Goal: Book appointment/travel/reservation

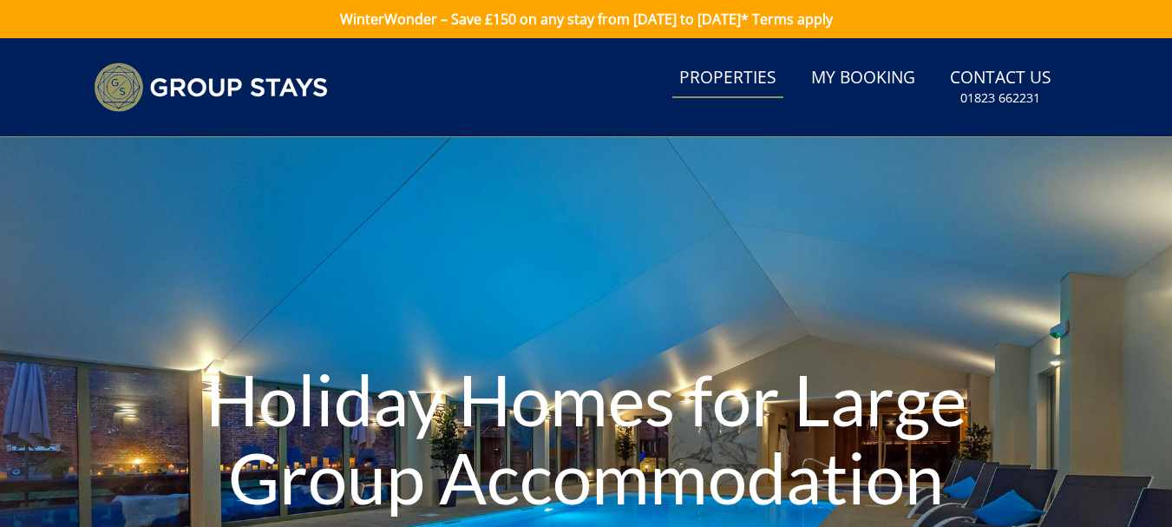
click at [734, 77] on link "Properties" at bounding box center [727, 78] width 111 height 39
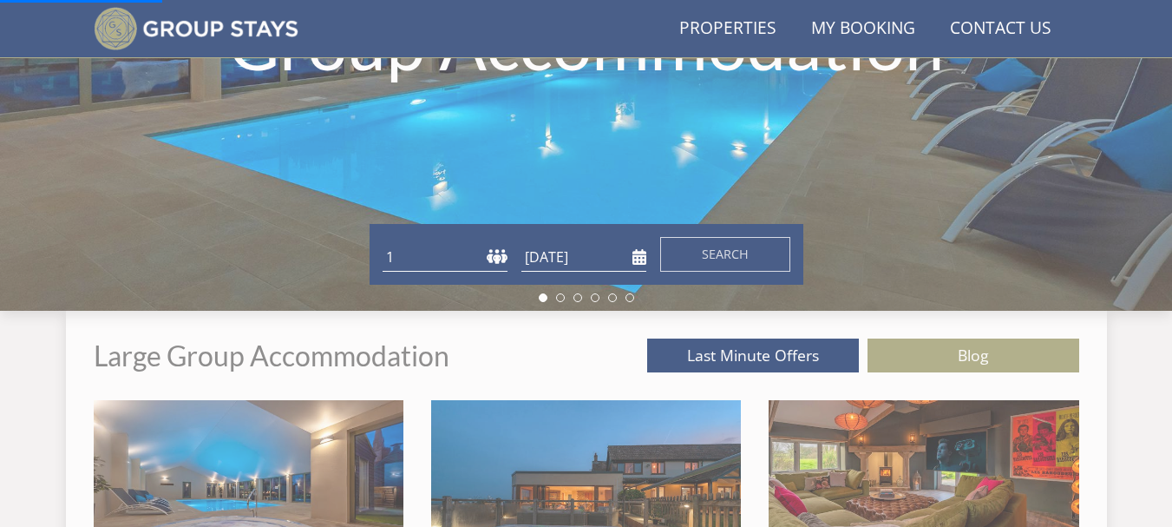
scroll to position [394, 0]
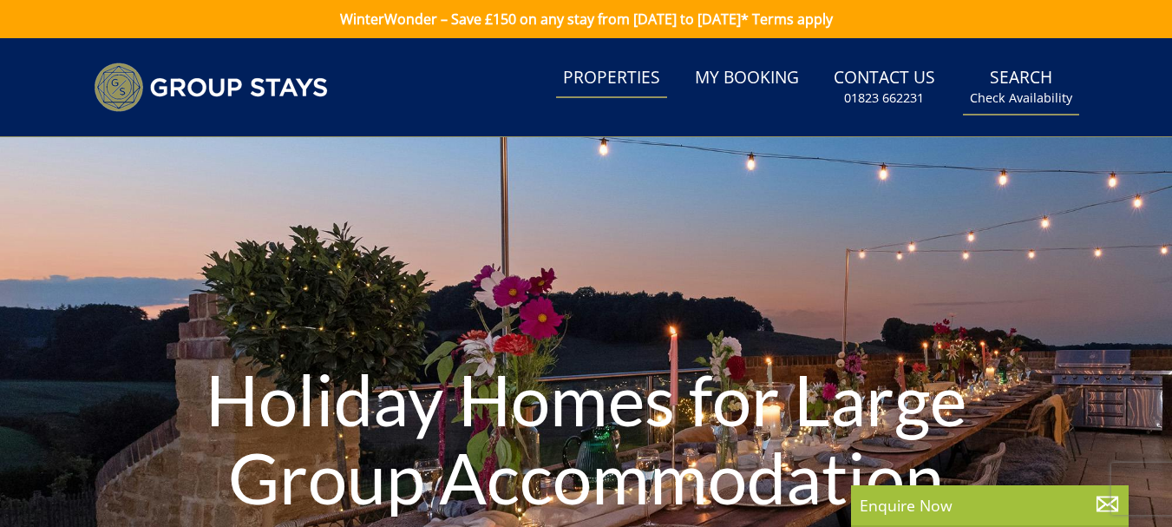
click at [1018, 89] on small "Check Availability" at bounding box center [1021, 97] width 102 height 17
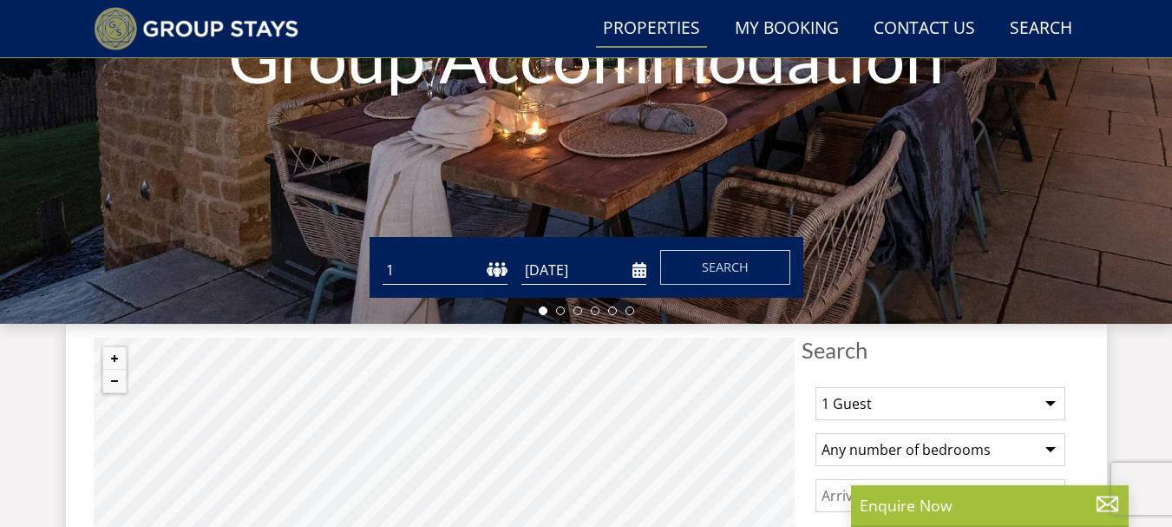
scroll to position [409, 0]
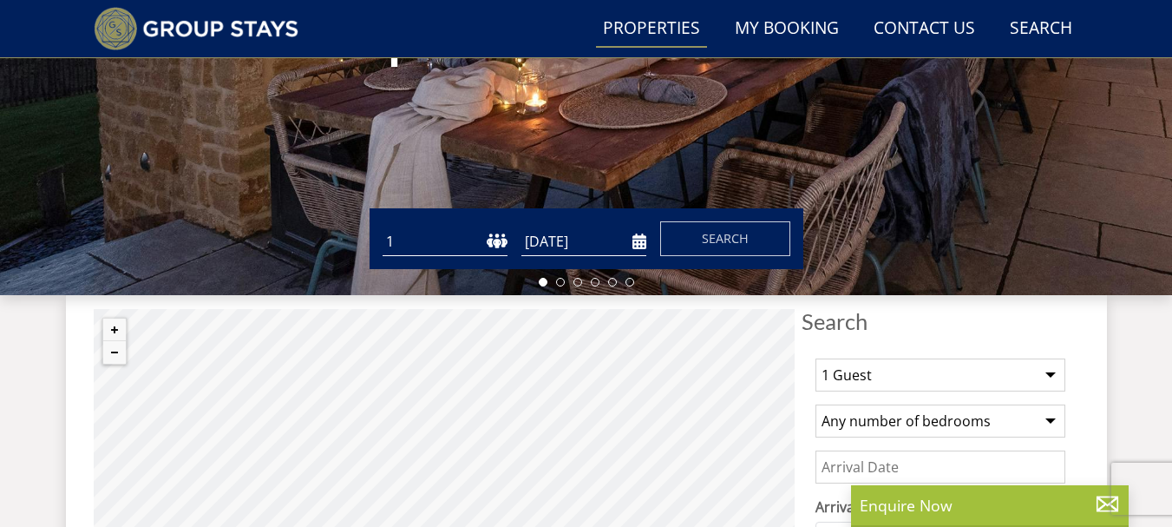
click at [500, 238] on select "1 2 3 4 5 6 7 8 9 10 11 12 13 14 15 16 17 18 19 20 21 22 23 24 25 26 27 28 29 3…" at bounding box center [445, 241] width 125 height 29
select select "14"
click at [383, 227] on select "1 2 3 4 5 6 7 8 9 10 11 12 13 14 15 16 17 18 19 20 21 22 23 24 25 26 27 28 29 3…" at bounding box center [445, 241] width 125 height 29
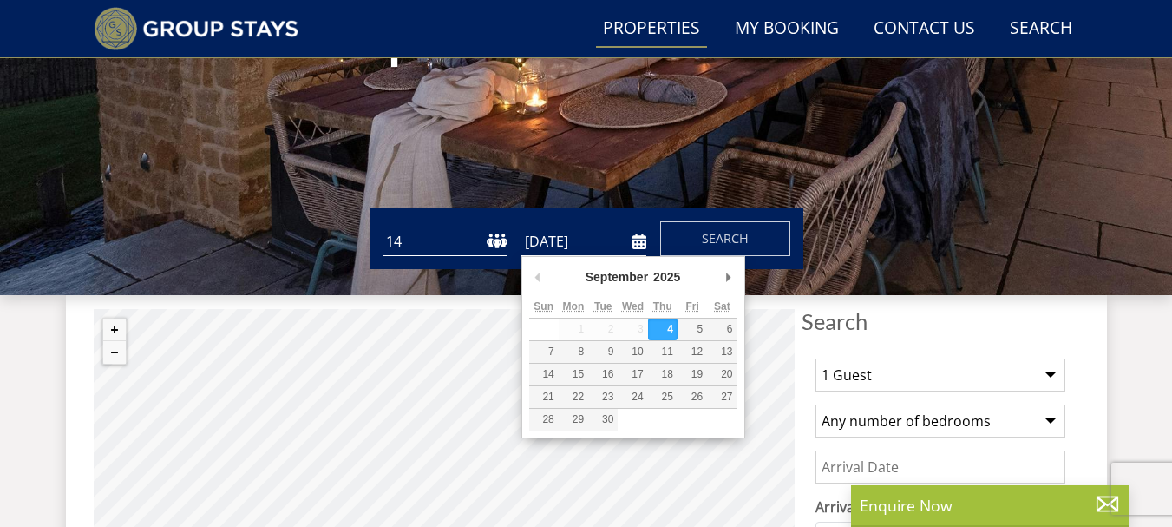
click at [638, 239] on input "[DATE]" at bounding box center [583, 241] width 125 height 29
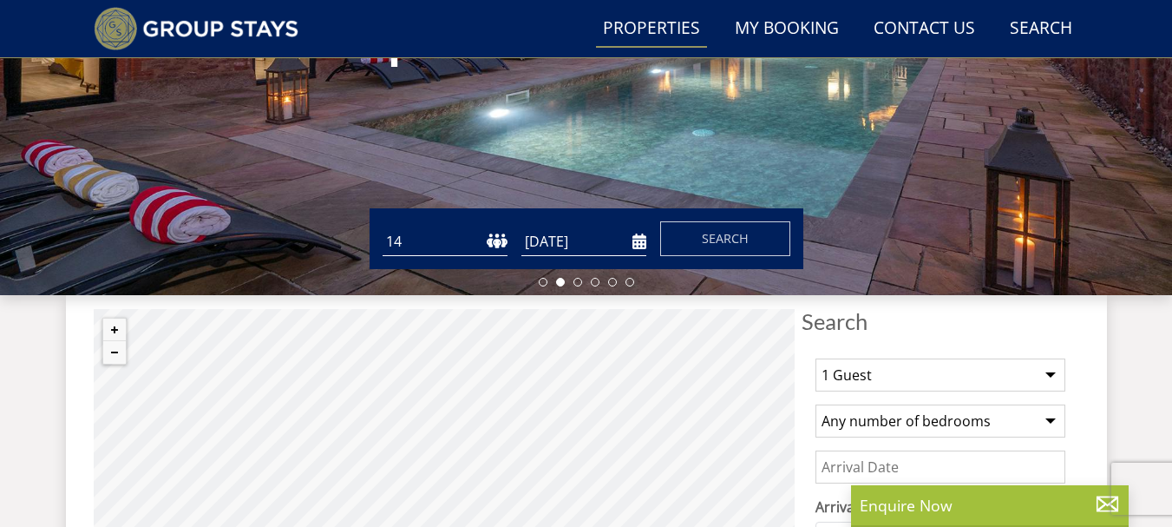
click at [638, 241] on input "[DATE]" at bounding box center [583, 241] width 125 height 29
click at [637, 244] on input "[DATE]" at bounding box center [583, 241] width 125 height 29
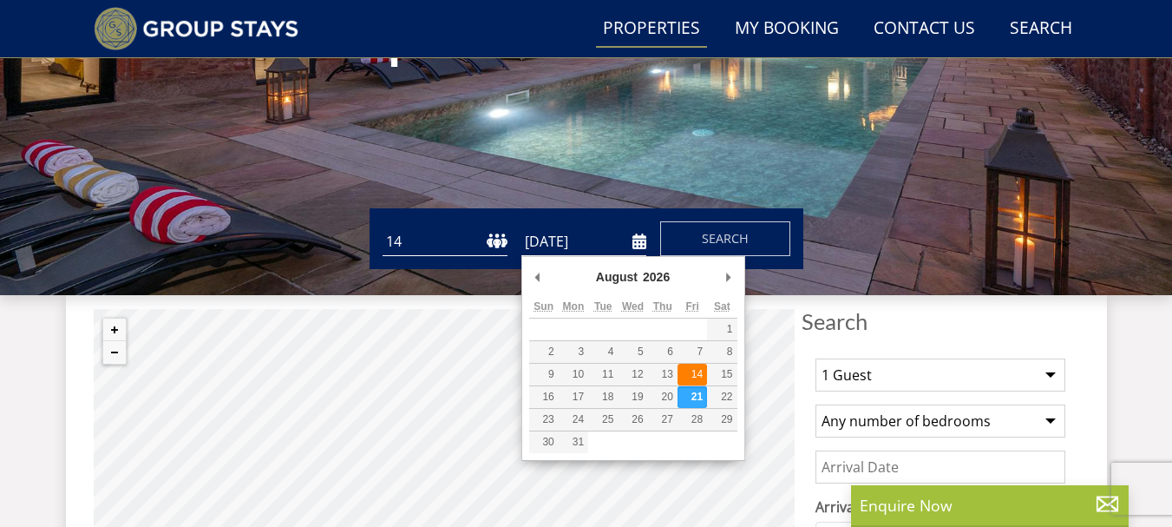
type input "[DATE]"
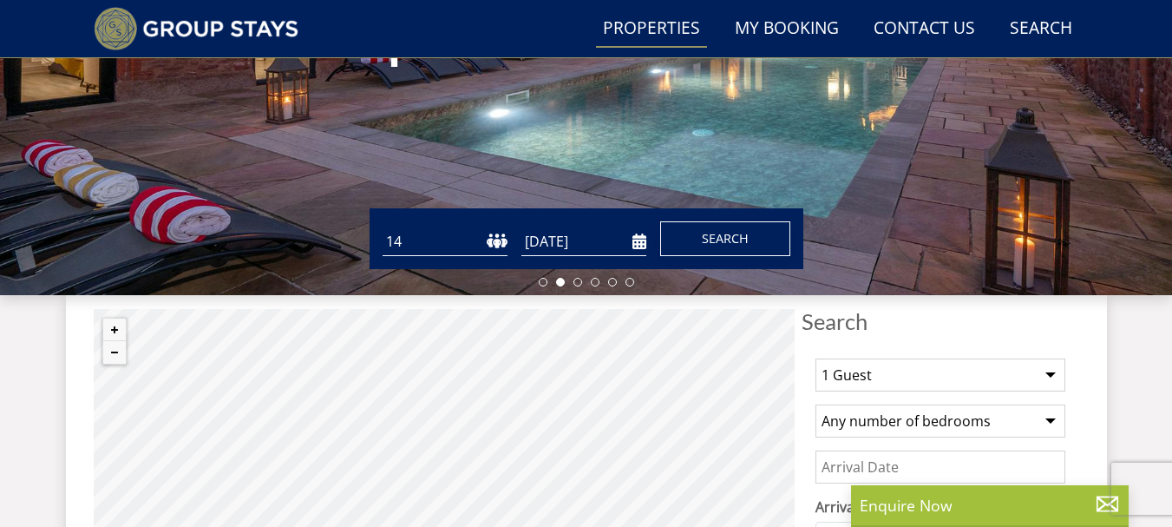
click at [729, 238] on span "Search" at bounding box center [725, 238] width 47 height 16
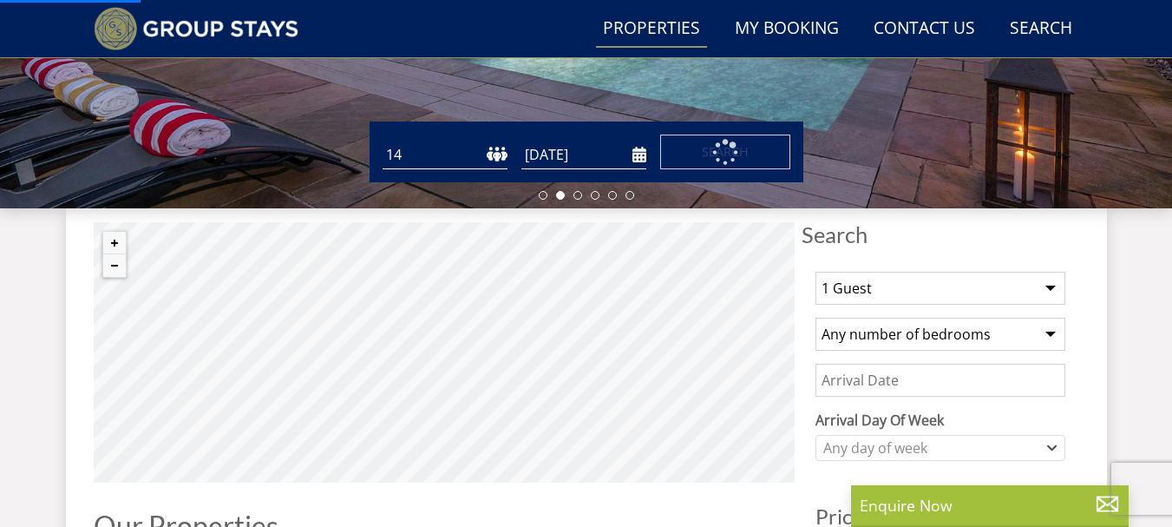
scroll to position [0, 0]
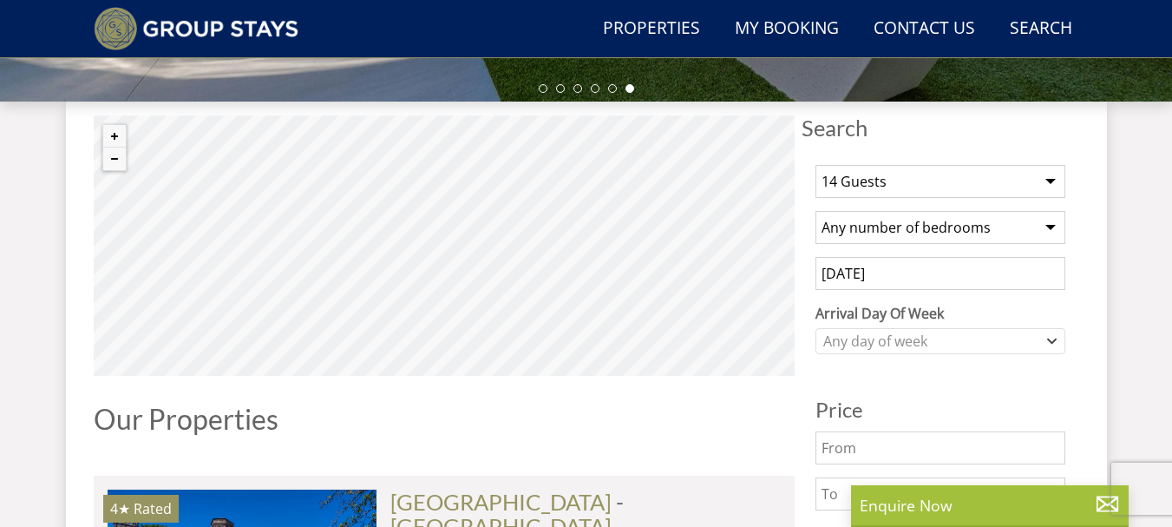
scroll to position [637, 0]
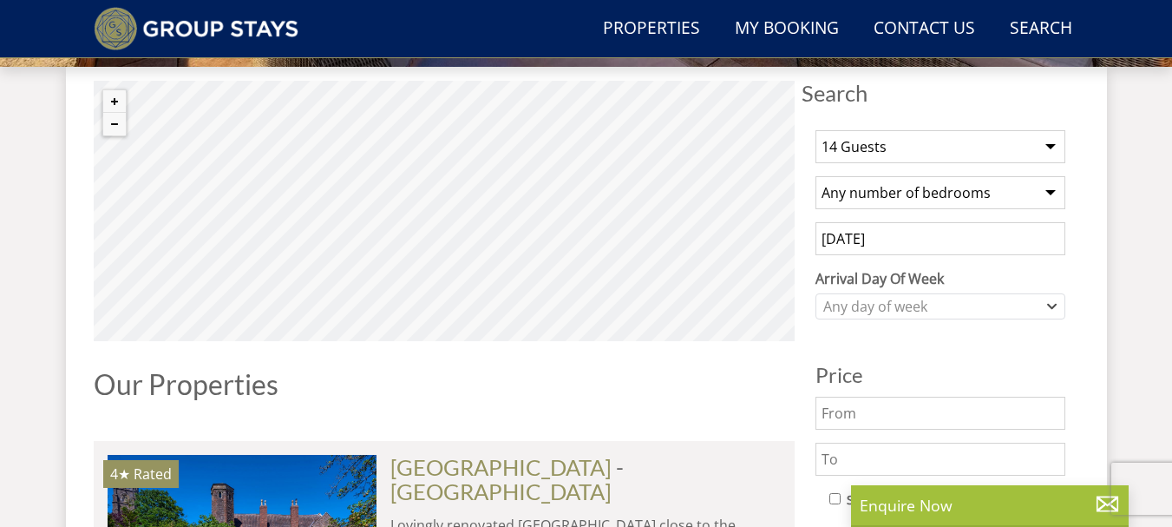
click at [1047, 187] on select "Any number of bedrooms 4 Bedrooms 5 Bedrooms 6 Bedrooms 7 Bedrooms 8 Bedrooms 9…" at bounding box center [940, 192] width 250 height 33
select select "7"
click at [815, 176] on select "Any number of bedrooms 4 Bedrooms 5 Bedrooms 6 Bedrooms 7 Bedrooms 8 Bedrooms 9…" at bounding box center [940, 192] width 250 height 33
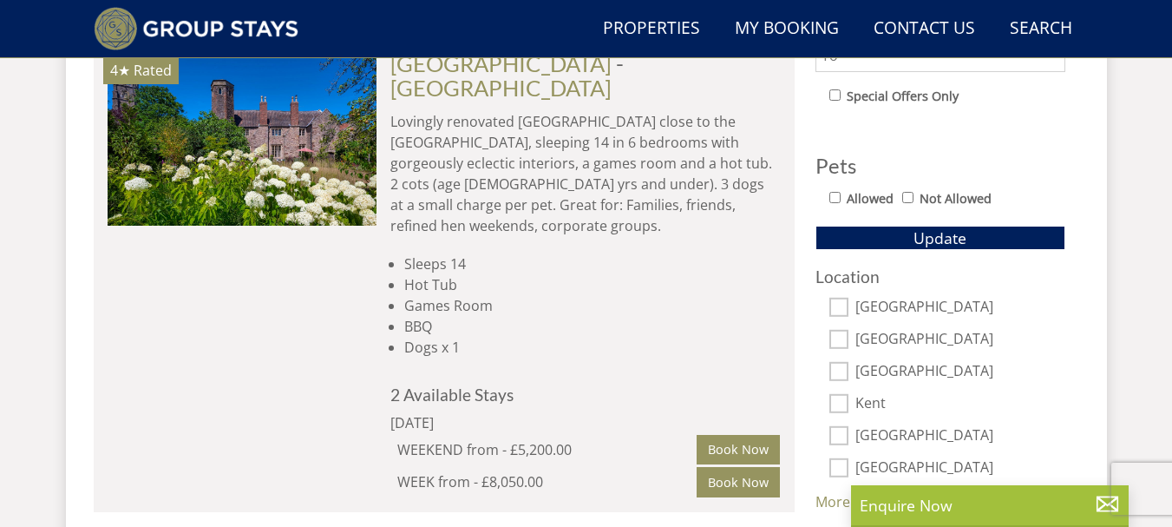
scroll to position [1070, 0]
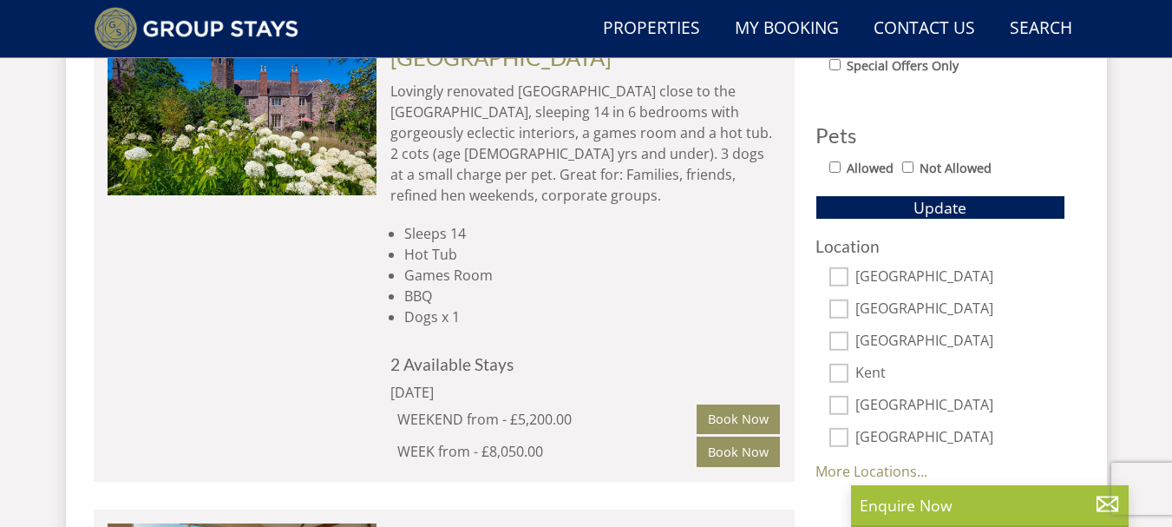
click at [834, 271] on input "[GEOGRAPHIC_DATA]" at bounding box center [838, 276] width 19 height 19
checkbox input "true"
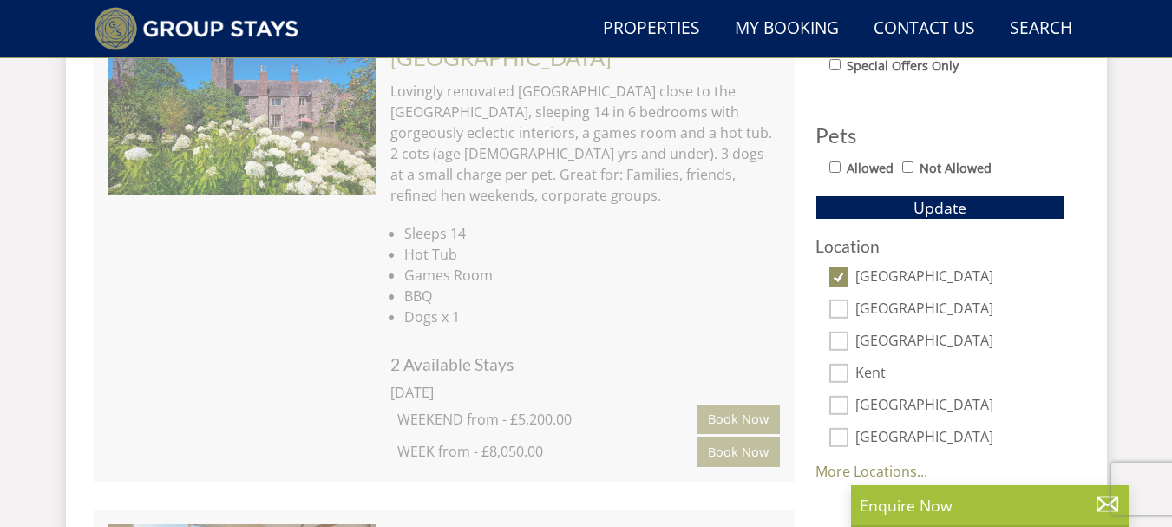
click at [836, 345] on input "[GEOGRAPHIC_DATA]" at bounding box center [838, 340] width 19 height 19
checkbox input "true"
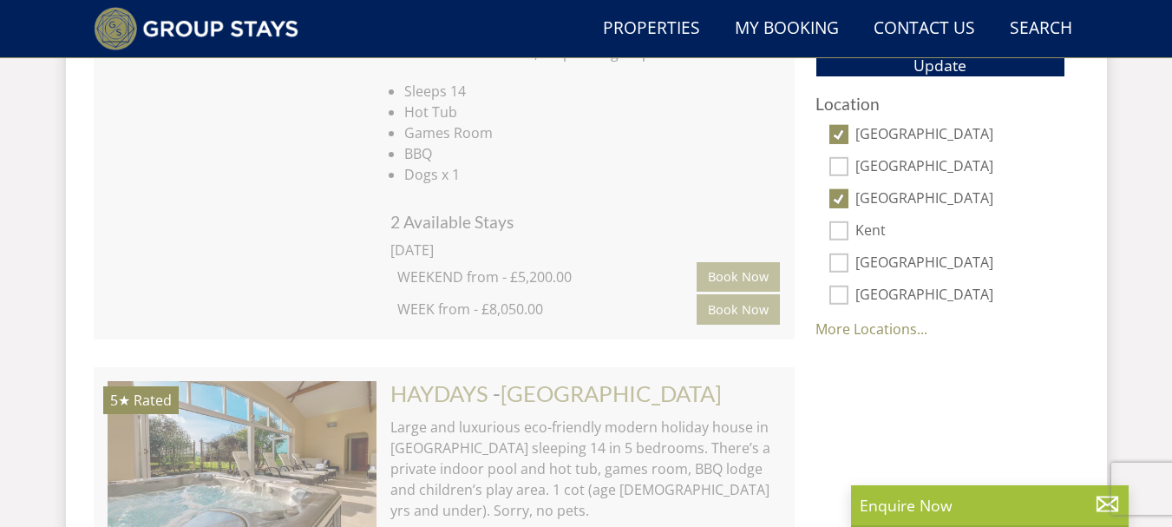
scroll to position [1244, 0]
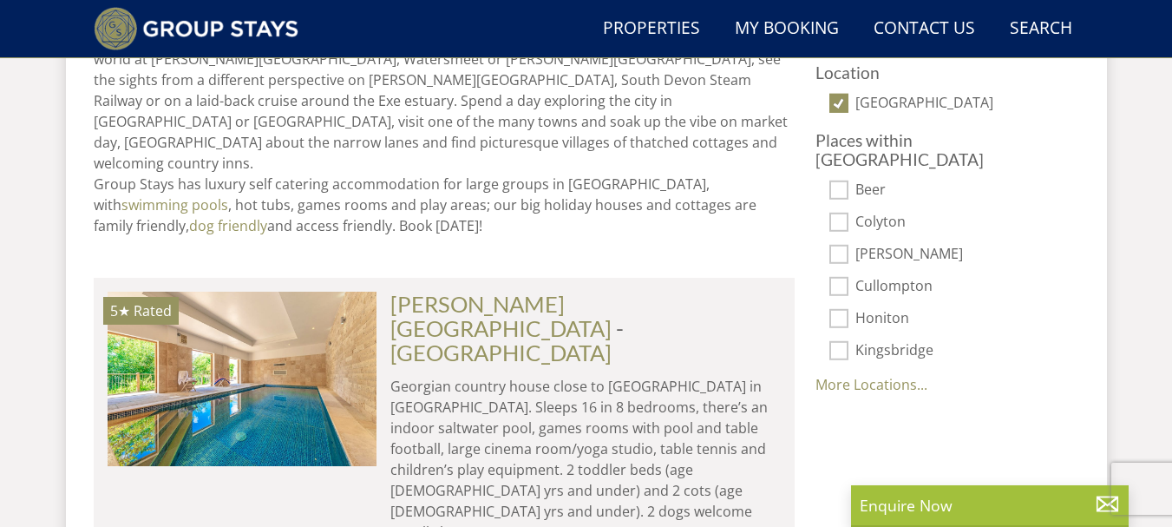
click at [834, 180] on input "Beer" at bounding box center [838, 189] width 19 height 19
checkbox input "true"
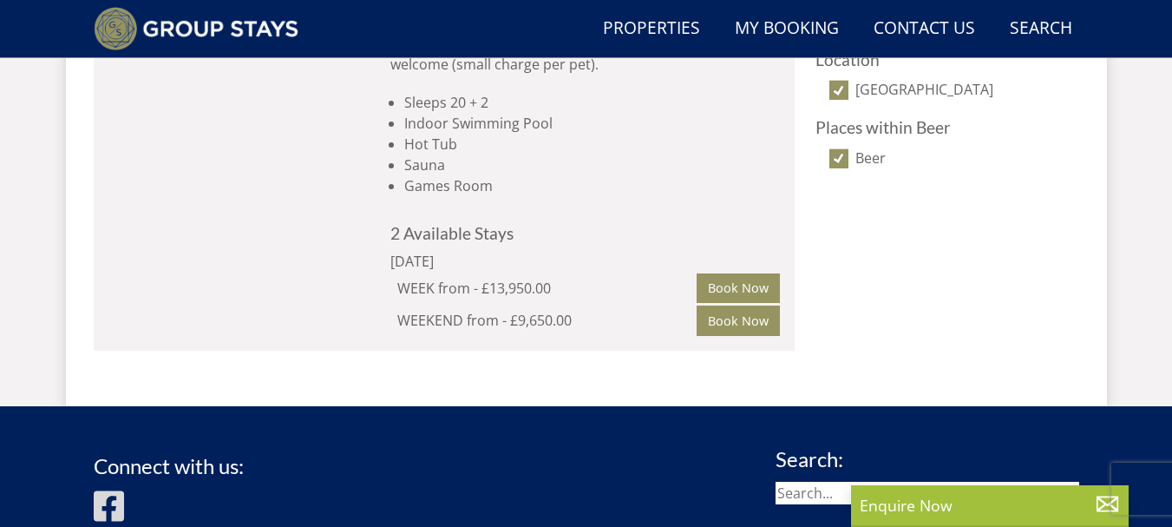
scroll to position [1070, 0]
